Goal: Task Accomplishment & Management: Complete application form

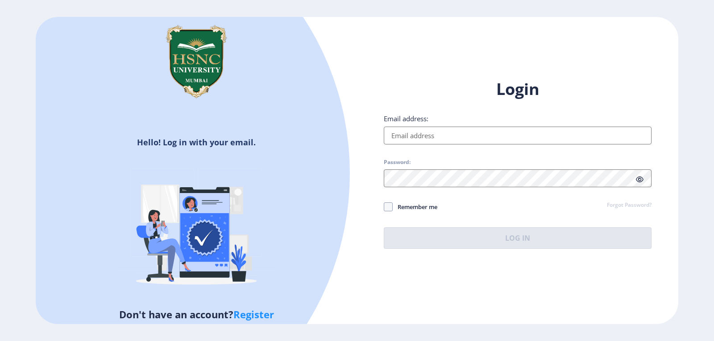
type input "[EMAIL_ADDRESS][DOMAIN_NAME]"
click at [510, 238] on button "Log In" at bounding box center [518, 238] width 268 height 21
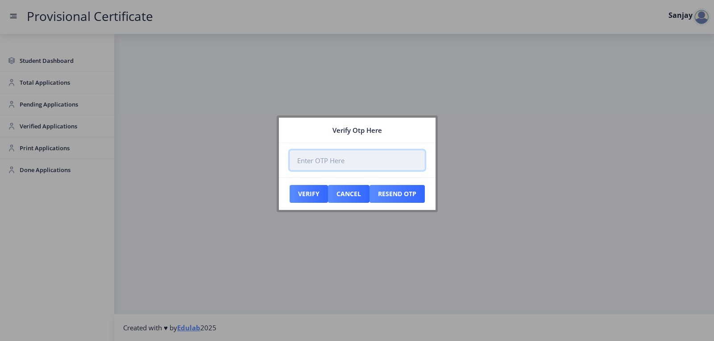
paste input "485158"
type input "485158"
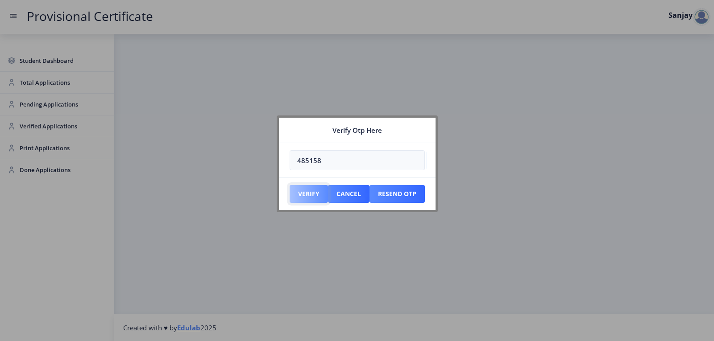
click at [318, 192] on button "Verify" at bounding box center [309, 194] width 38 height 18
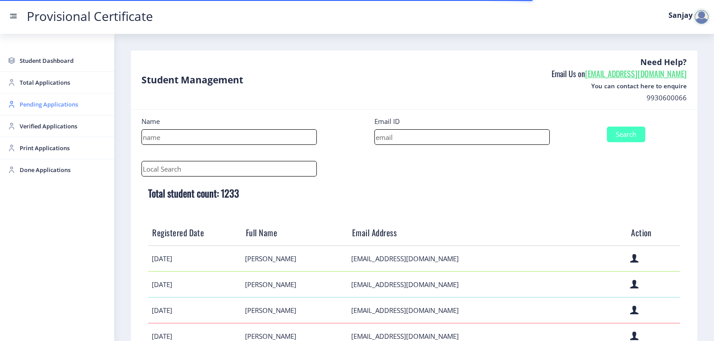
click at [40, 107] on span "Pending Applications" at bounding box center [63, 104] width 87 height 11
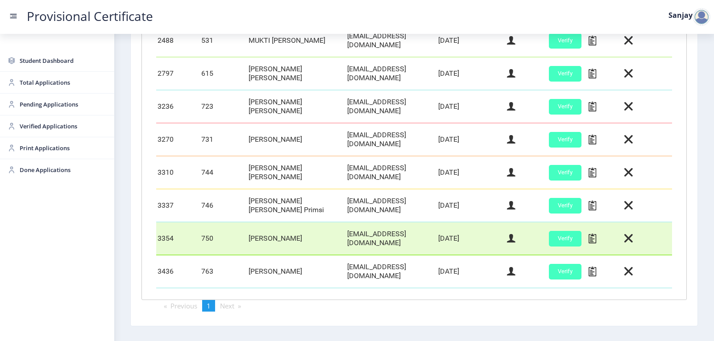
scroll to position [316, 0]
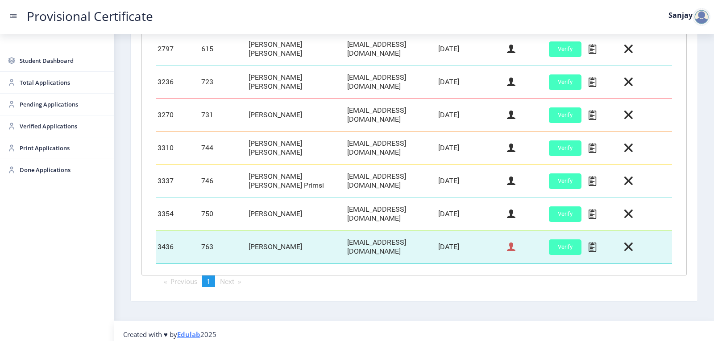
click at [509, 242] on icon at bounding box center [511, 247] width 8 height 12
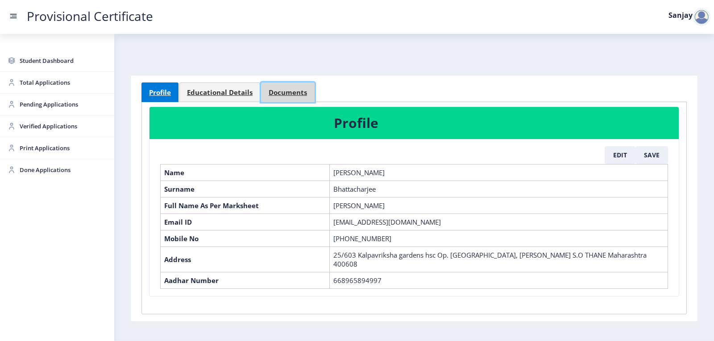
click at [269, 96] on span "Documents" at bounding box center [288, 92] width 38 height 7
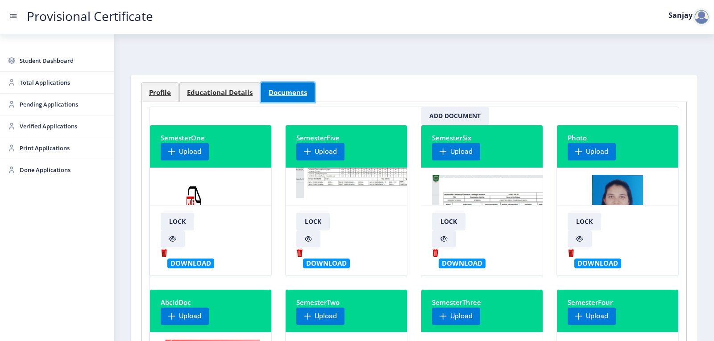
scroll to position [46, 0]
click at [494, 195] on img at bounding box center [503, 208] width 142 height 67
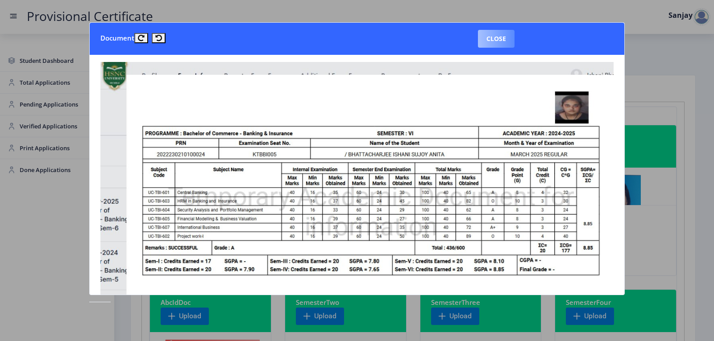
click at [492, 40] on button "Close" at bounding box center [496, 39] width 37 height 18
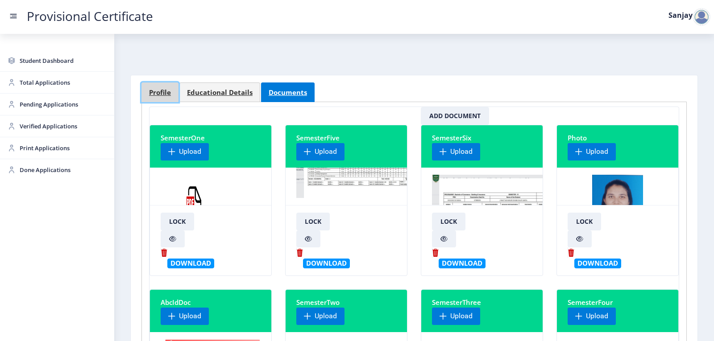
click at [165, 97] on link "Profile" at bounding box center [160, 93] width 37 height 20
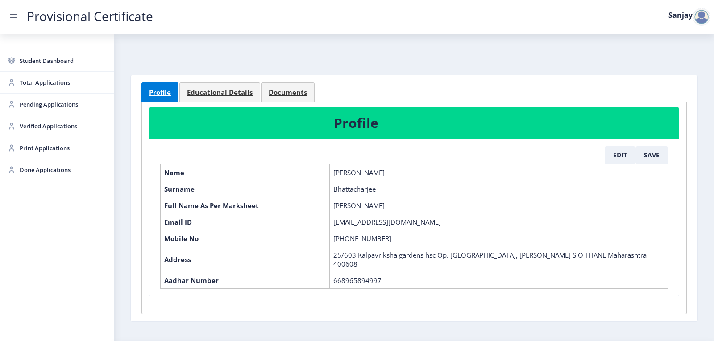
drag, startPoint x: 353, startPoint y: 206, endPoint x: 409, endPoint y: 206, distance: 56.7
click at [409, 206] on td "[PERSON_NAME]" at bounding box center [499, 205] width 338 height 17
copy td "Bhattacharjee"
click at [610, 158] on button "Edit" at bounding box center [620, 155] width 31 height 18
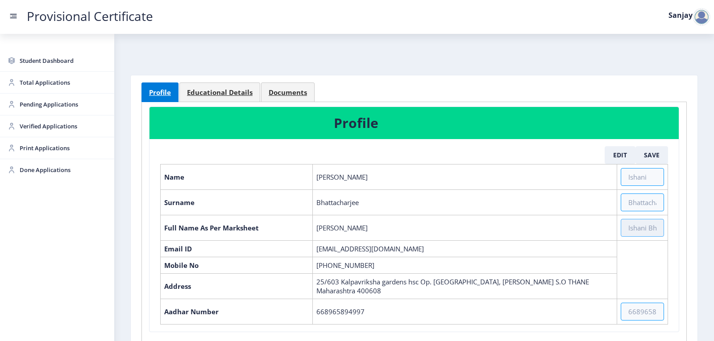
click at [624, 229] on input "text" at bounding box center [642, 228] width 43 height 18
paste input "Bhattacharjee"
type input "Bhattacharjee [PERSON_NAME] [PERSON_NAME]"
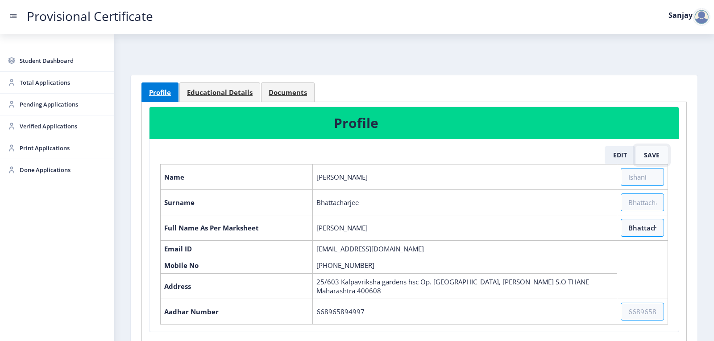
click at [643, 155] on button "Save" at bounding box center [652, 155] width 33 height 18
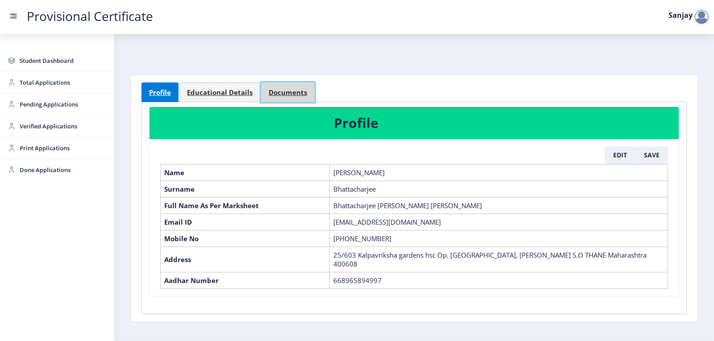
click at [291, 91] on span "Documents" at bounding box center [288, 92] width 38 height 7
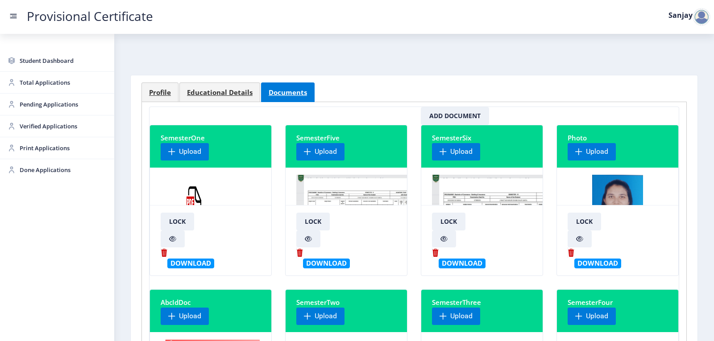
click at [341, 193] on img at bounding box center [359, 208] width 127 height 67
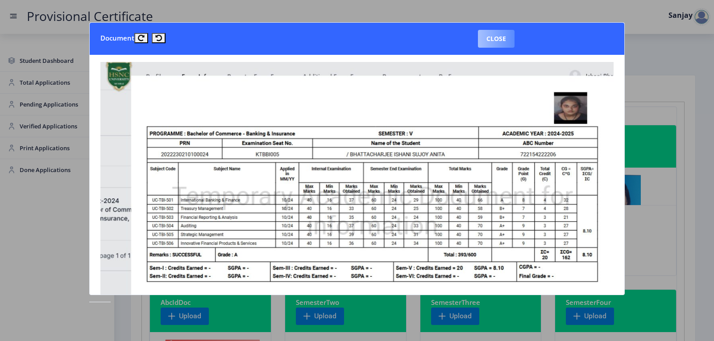
click at [507, 43] on button "Close" at bounding box center [496, 39] width 37 height 18
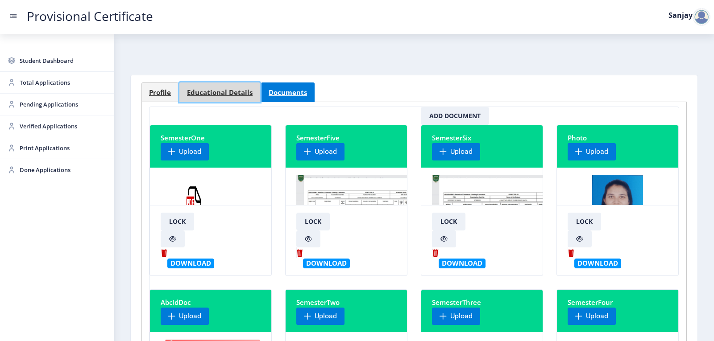
click at [216, 94] on span "Educational Details" at bounding box center [220, 92] width 66 height 7
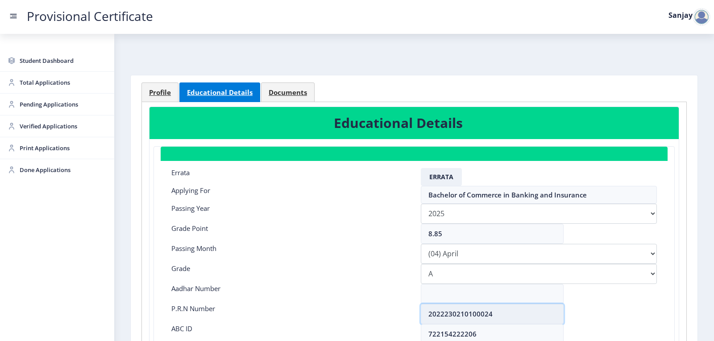
drag, startPoint x: 427, startPoint y: 314, endPoint x: 495, endPoint y: 308, distance: 68.1
click at [498, 312] on input "2022230210100024" at bounding box center [492, 314] width 143 height 20
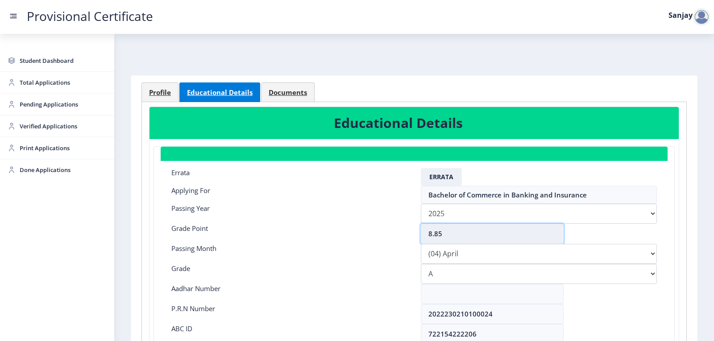
drag, startPoint x: 444, startPoint y: 236, endPoint x: 433, endPoint y: 236, distance: 10.7
click at [433, 236] on input "8.85" at bounding box center [492, 234] width 143 height 20
type input "8.11"
click at [653, 254] on select "Please select PassingMonth (01) January (02) February (03) March (04) April (05…" at bounding box center [539, 254] width 236 height 20
select select "March"
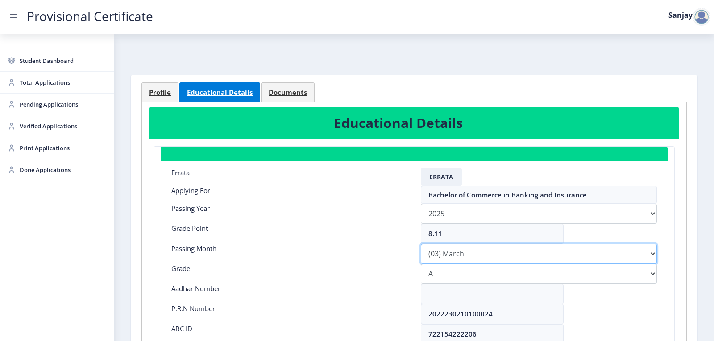
click at [421, 244] on select "Please select PassingMonth (01) January (02) February (03) March (04) April (05…" at bounding box center [539, 254] width 236 height 20
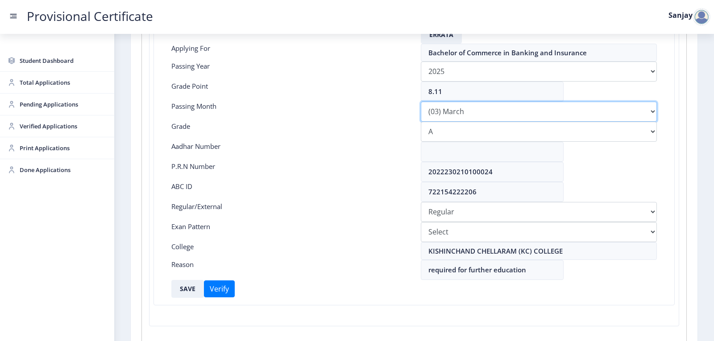
scroll to position [179, 0]
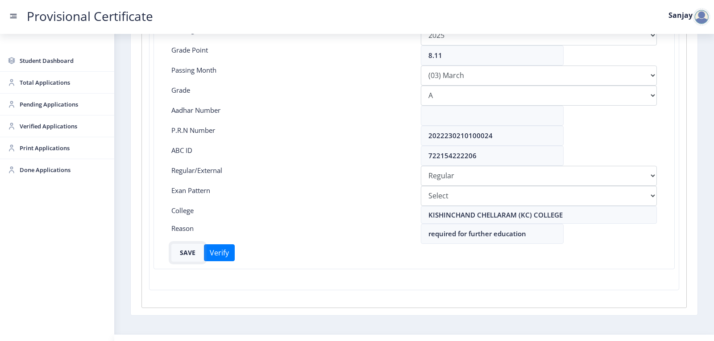
click at [191, 254] on button "SAVE" at bounding box center [187, 253] width 33 height 18
click at [52, 104] on span "Pending Applications" at bounding box center [63, 104] width 87 height 11
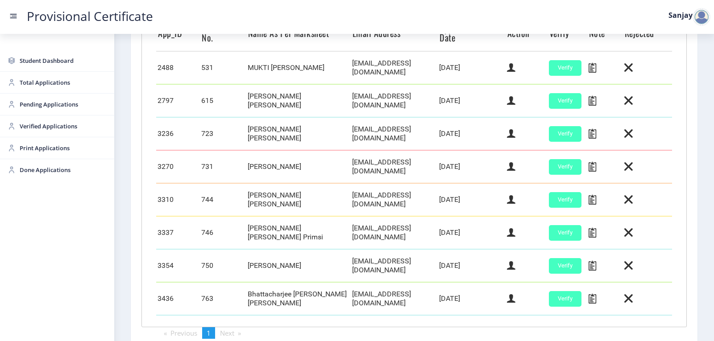
scroll to position [319, 0]
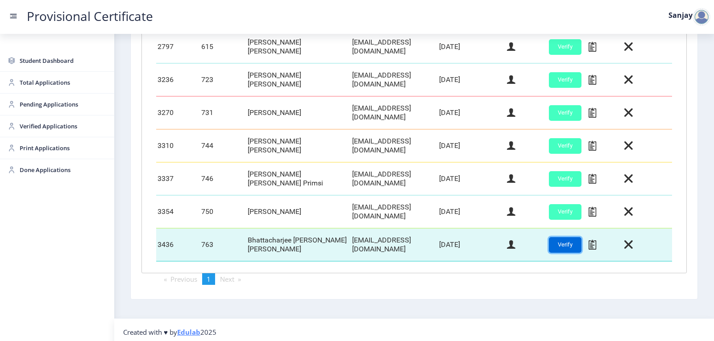
click at [554, 242] on button "Verify" at bounding box center [565, 245] width 33 height 16
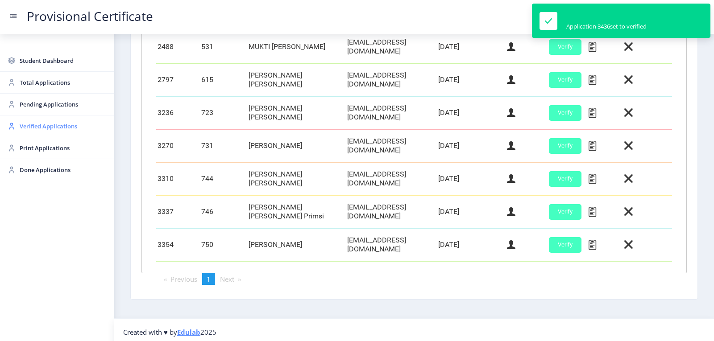
click at [35, 130] on span "Verified Applications" at bounding box center [63, 126] width 87 height 11
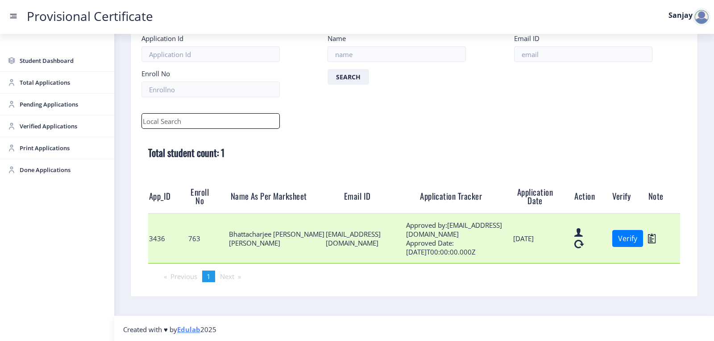
scroll to position [54, 0]
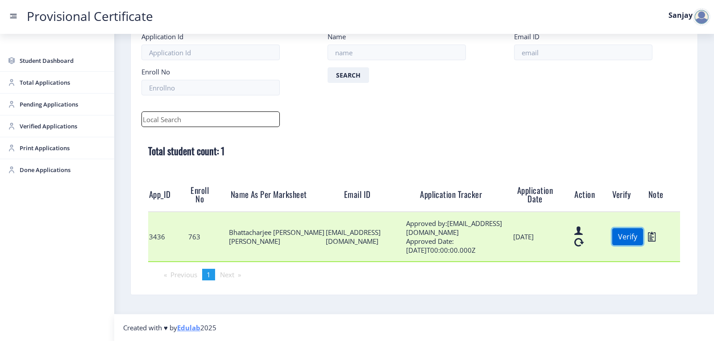
click at [631, 241] on button "Verify" at bounding box center [627, 237] width 31 height 17
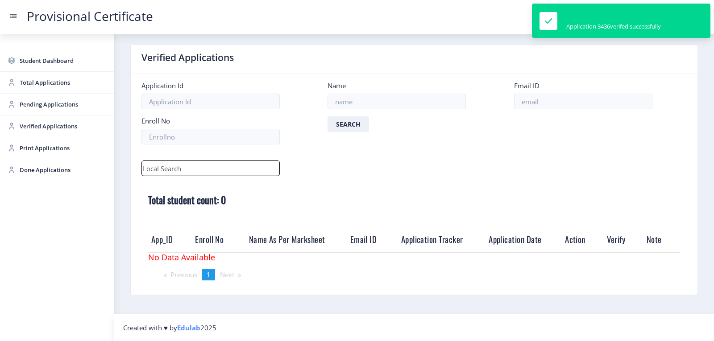
scroll to position [5, 0]
click at [37, 152] on span "Print Applications" at bounding box center [63, 148] width 87 height 11
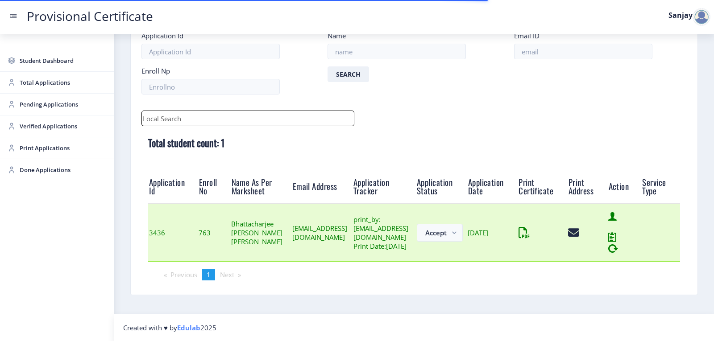
scroll to position [70, 0]
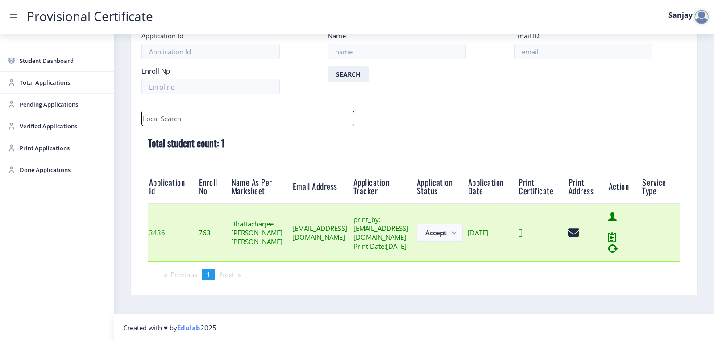
click at [523, 230] on icon at bounding box center [521, 233] width 4 height 11
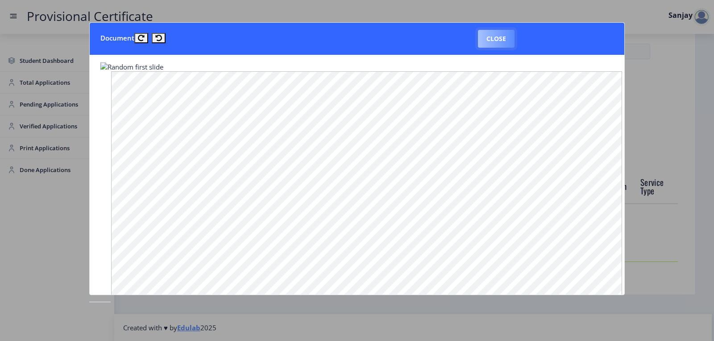
click at [505, 44] on button "Close" at bounding box center [496, 39] width 37 height 18
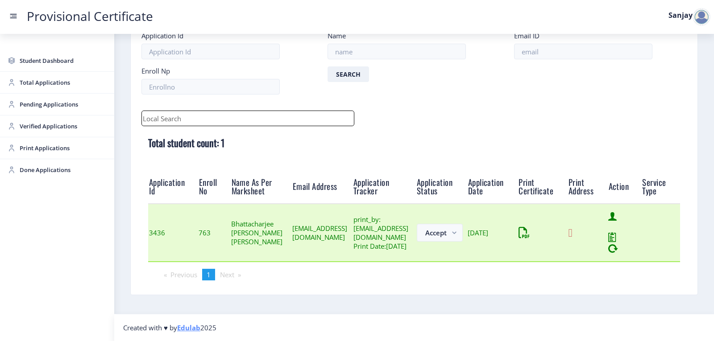
click at [572, 233] on icon at bounding box center [570, 233] width 4 height 11
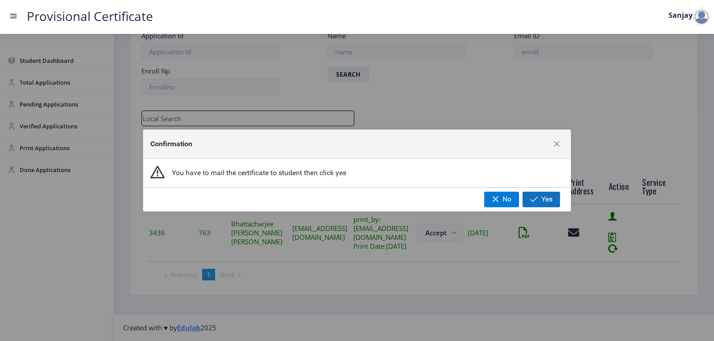
click at [547, 197] on span "Yes" at bounding box center [546, 200] width 11 height 8
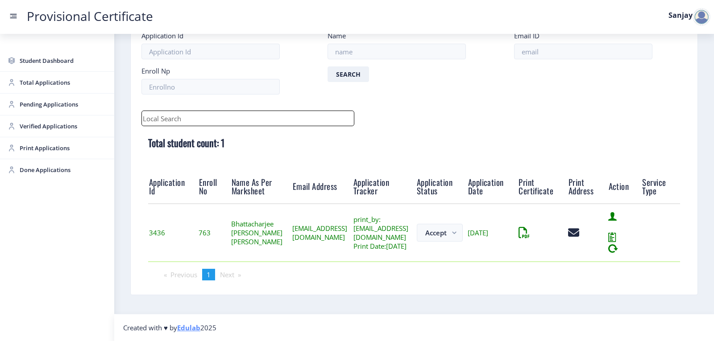
scroll to position [10, 0]
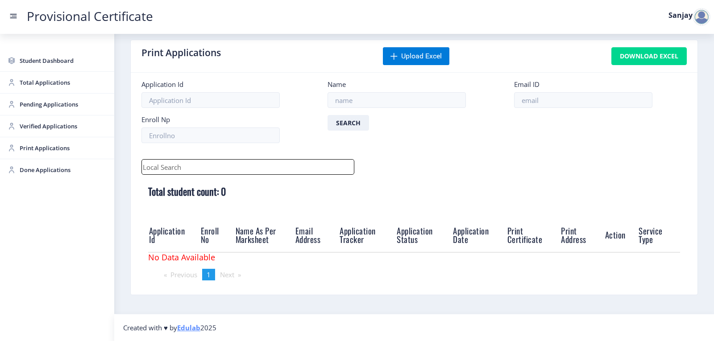
click at [701, 20] on div at bounding box center [702, 17] width 18 height 18
click at [678, 65] on span "Log out" at bounding box center [678, 65] width 57 height 11
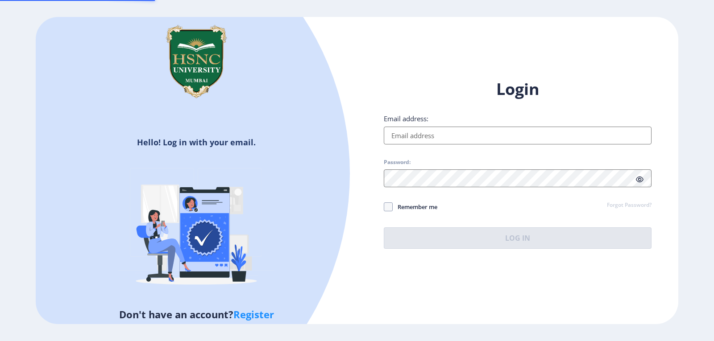
type input "[EMAIL_ADDRESS][DOMAIN_NAME]"
